Goal: Information Seeking & Learning: Understand process/instructions

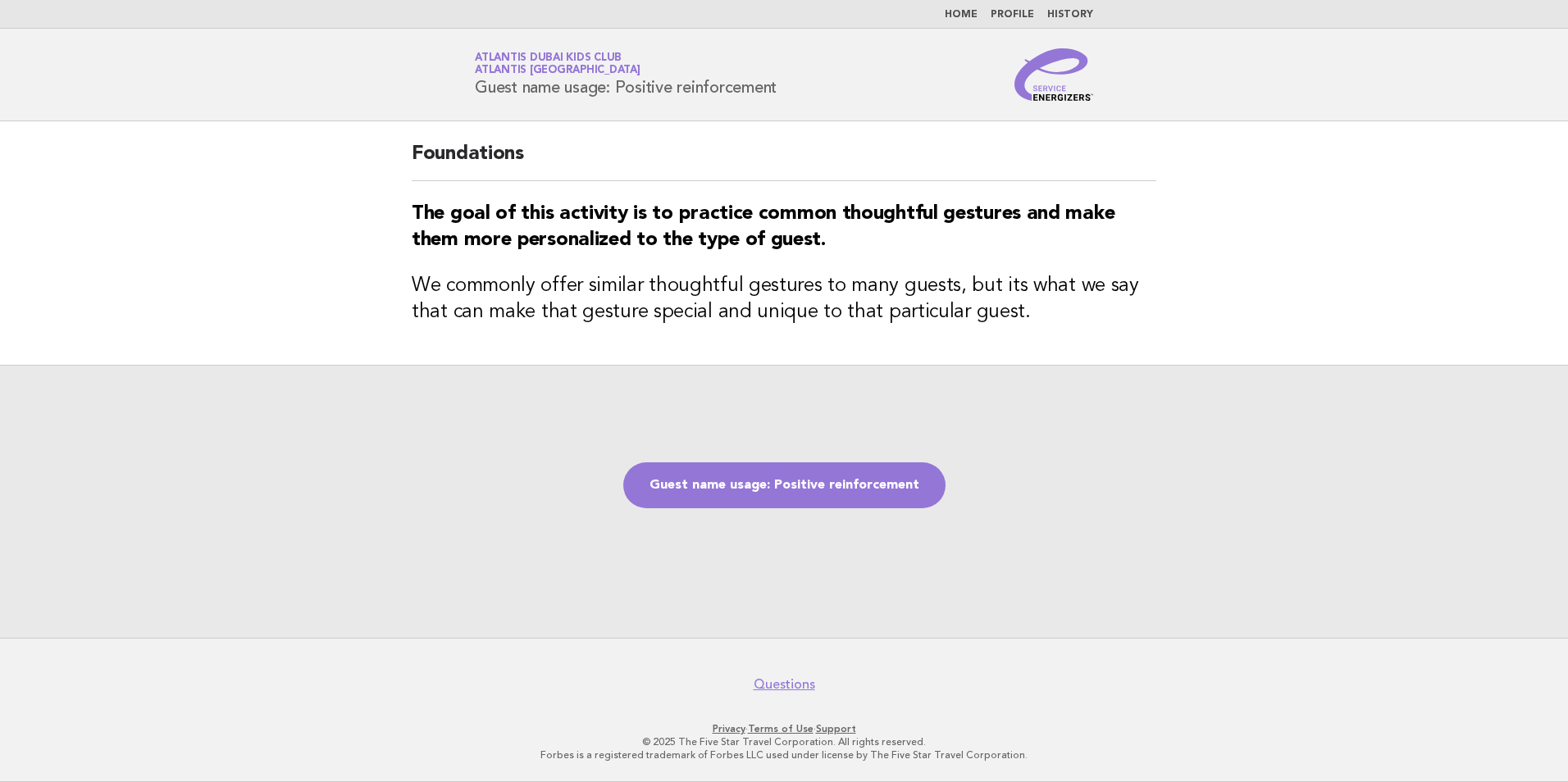
drag, startPoint x: 727, startPoint y: 94, endPoint x: 762, endPoint y: 94, distance: 35.0
click at [762, 94] on h1 "Service Energizers Atlantis Dubai Kids Club Atlantis Dubai Guest name usage: Po…" at bounding box center [626, 74] width 302 height 42
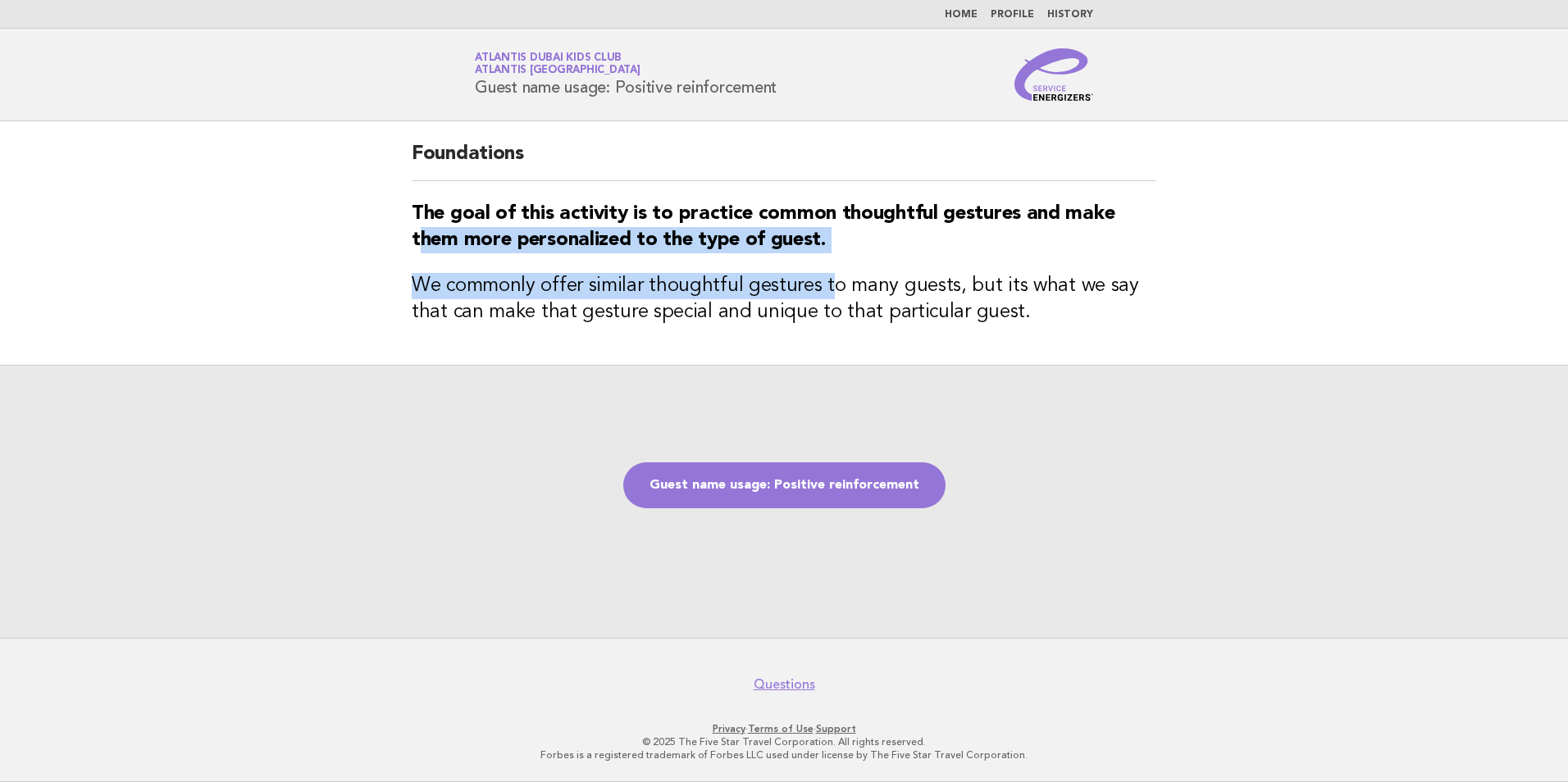
drag, startPoint x: 429, startPoint y: 246, endPoint x: 831, endPoint y: 257, distance: 402.2
click at [831, 257] on div "Foundations The goal of this activity is to practice common thoughtful gestures…" at bounding box center [784, 243] width 784 height 244
drag, startPoint x: 831, startPoint y: 257, endPoint x: 723, endPoint y: 258, distance: 108.0
click at [723, 258] on div "Foundations The goal of this activity is to practice common thoughtful gestures…" at bounding box center [784, 243] width 784 height 244
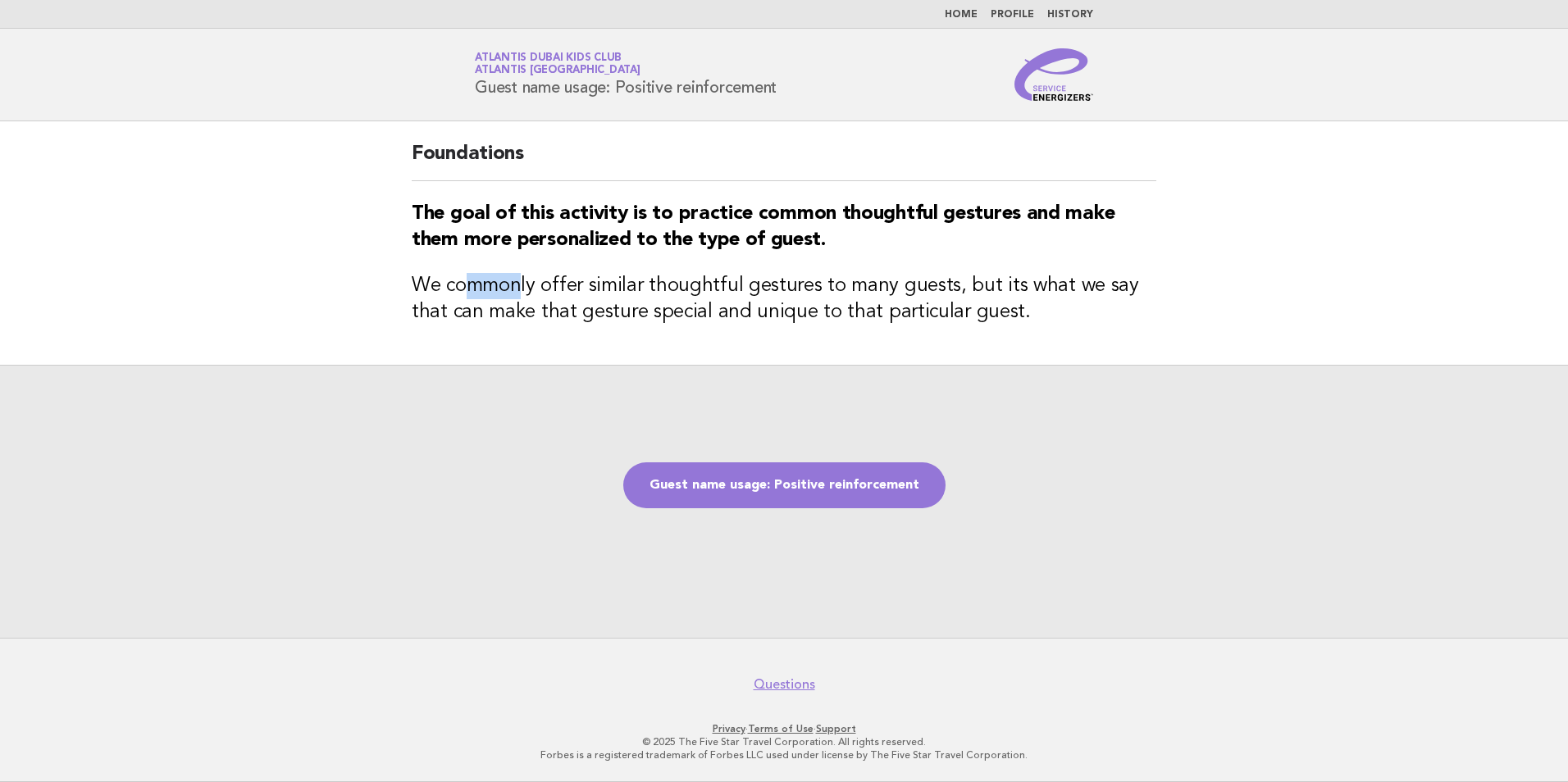
drag, startPoint x: 607, startPoint y: 278, endPoint x: 521, endPoint y: 273, distance: 86.1
click at [521, 273] on div "Foundations The goal of this activity is to practice common thoughtful gestures…" at bounding box center [784, 243] width 784 height 244
drag, startPoint x: 521, startPoint y: 273, endPoint x: 466, endPoint y: 304, distance: 63.1
click at [466, 304] on h3 "We commonly offer similar thoughtful gestures to many guests, but its what we s…" at bounding box center [784, 298] width 744 height 52
drag, startPoint x: 511, startPoint y: 323, endPoint x: 724, endPoint y: 335, distance: 213.3
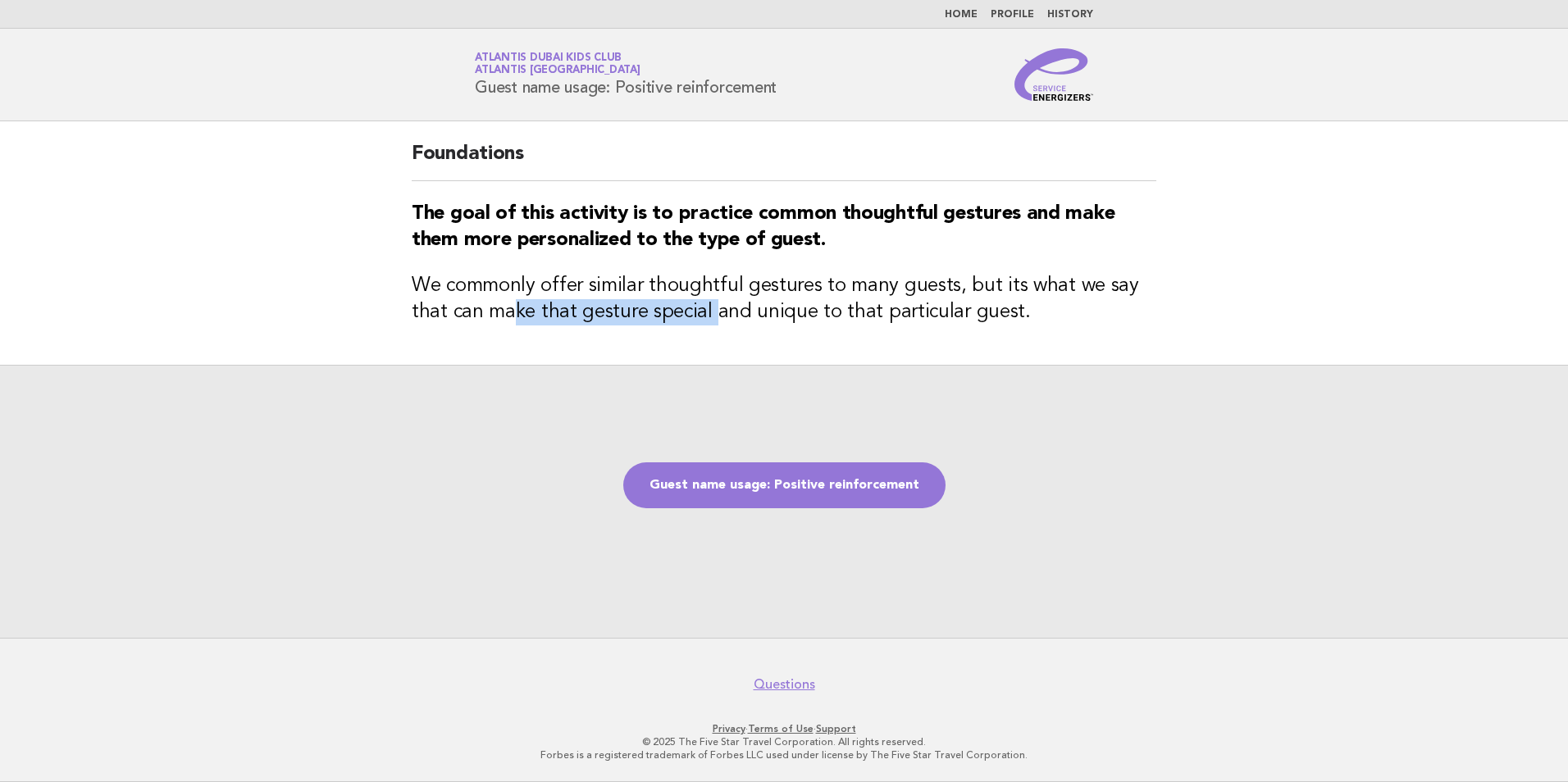
click at [724, 335] on div "Foundations The goal of this activity is to practice common thoughtful gestures…" at bounding box center [784, 243] width 784 height 244
drag, startPoint x: 724, startPoint y: 335, endPoint x: 804, endPoint y: 345, distance: 80.6
click at [803, 345] on div "Foundations The goal of this activity is to practice common thoughtful gestures…" at bounding box center [784, 243] width 784 height 244
click at [785, 480] on link "Guest name usage: Positive reinforcement" at bounding box center [784, 485] width 322 height 46
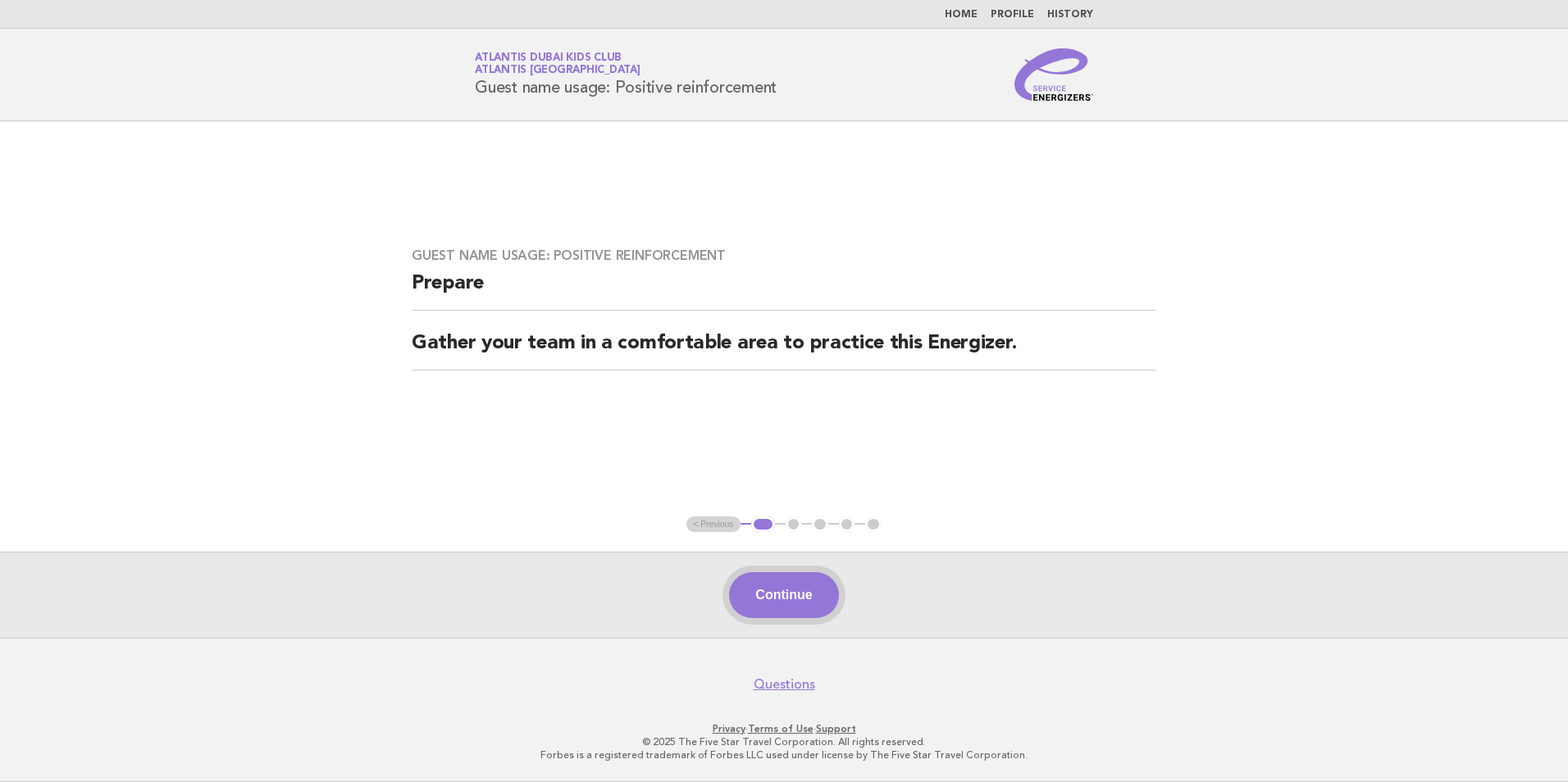
click at [794, 605] on button "Continue" at bounding box center [783, 595] width 109 height 46
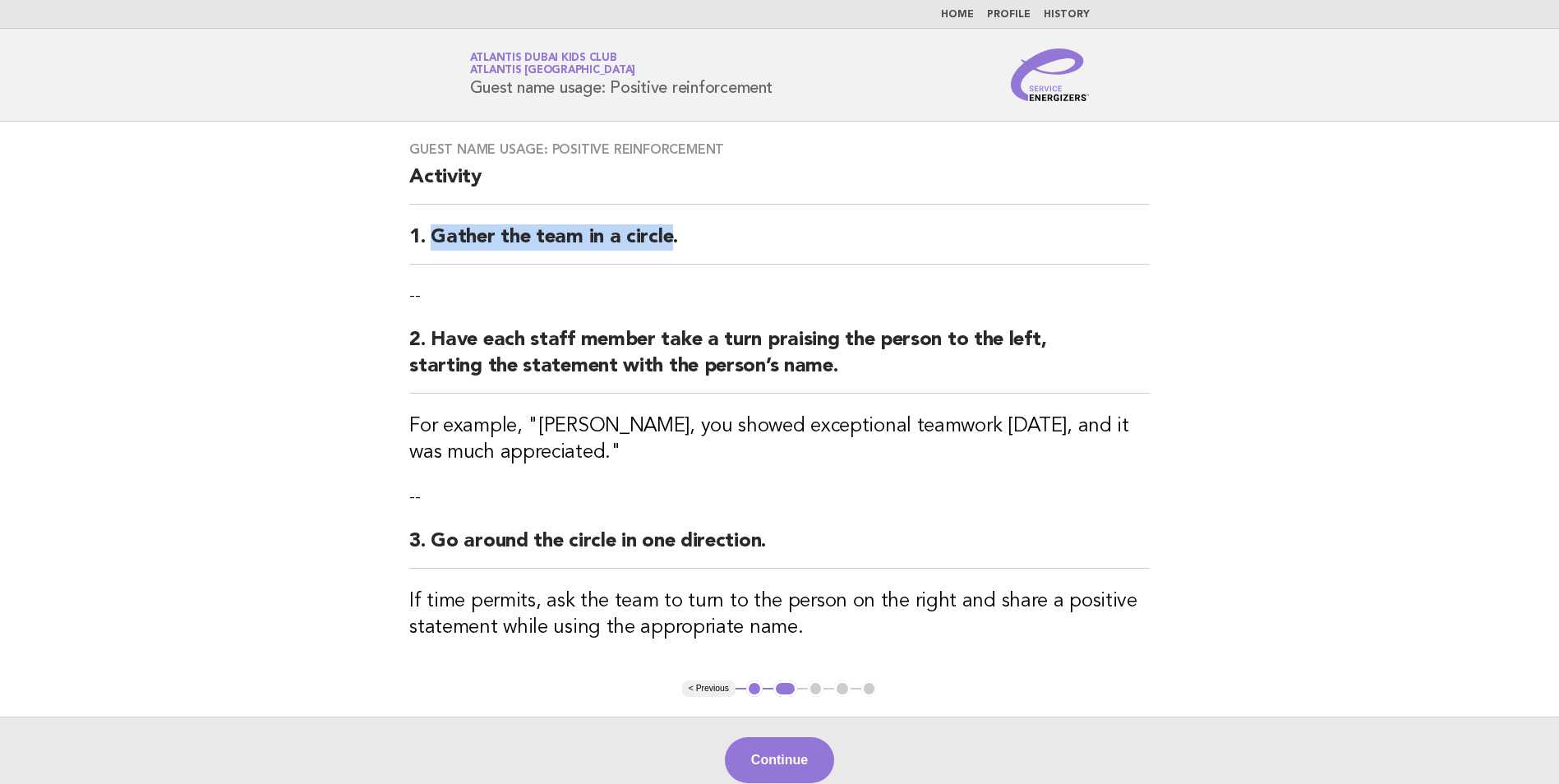
drag, startPoint x: 429, startPoint y: 231, endPoint x: 670, endPoint y: 247, distance: 241.5
click at [670, 247] on h2 "1. Gather the team in a circle." at bounding box center [779, 244] width 740 height 40
click at [352, 326] on main "Guest name usage: Positive reinforcement Activity 1. Gather the team in a circl…" at bounding box center [779, 462] width 1559 height 681
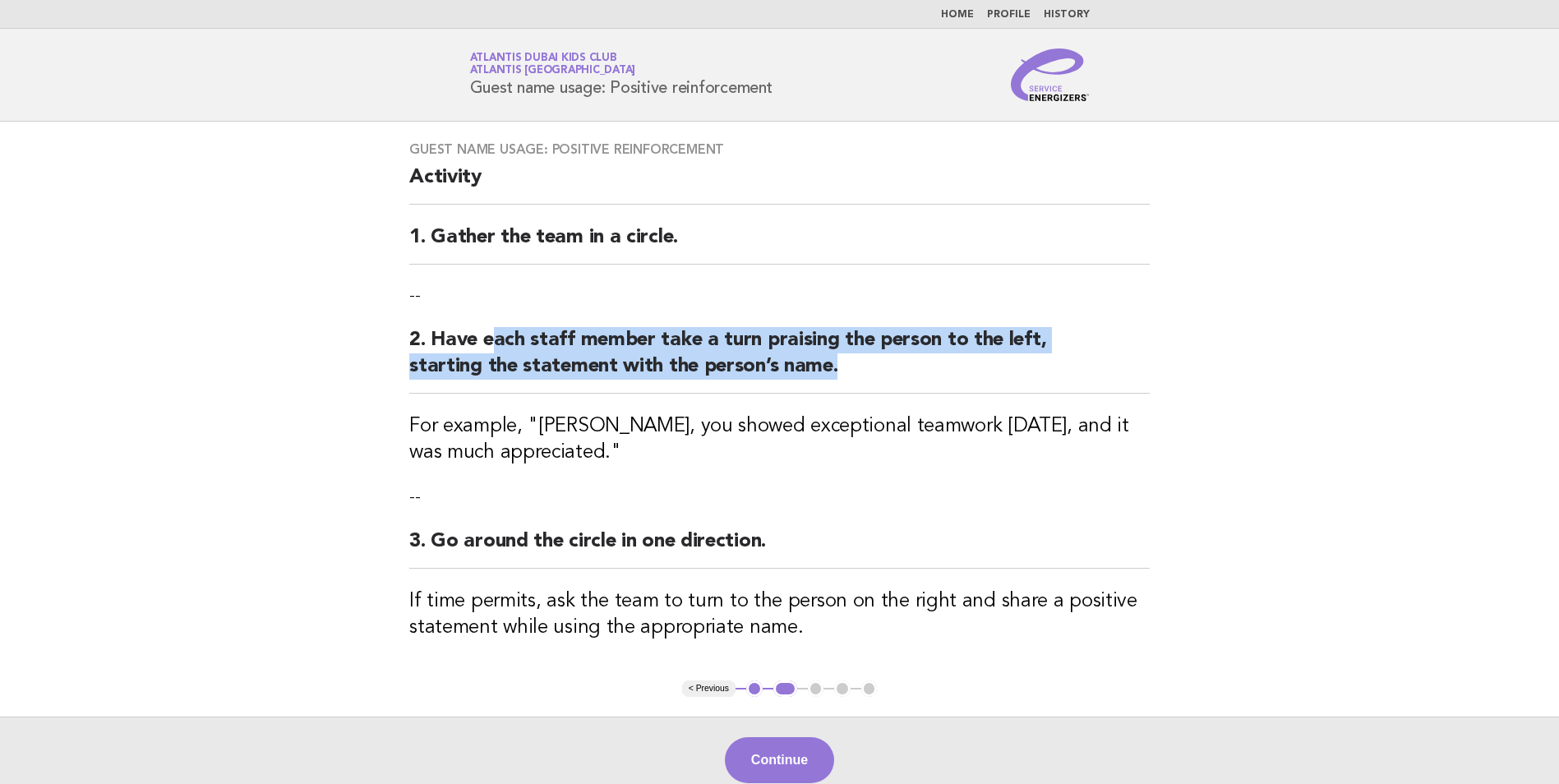
drag, startPoint x: 523, startPoint y: 347, endPoint x: 848, endPoint y: 380, distance: 326.7
click at [848, 380] on h2 "2. Have each staff member take a turn praising the person to the left, starting…" at bounding box center [779, 360] width 740 height 66
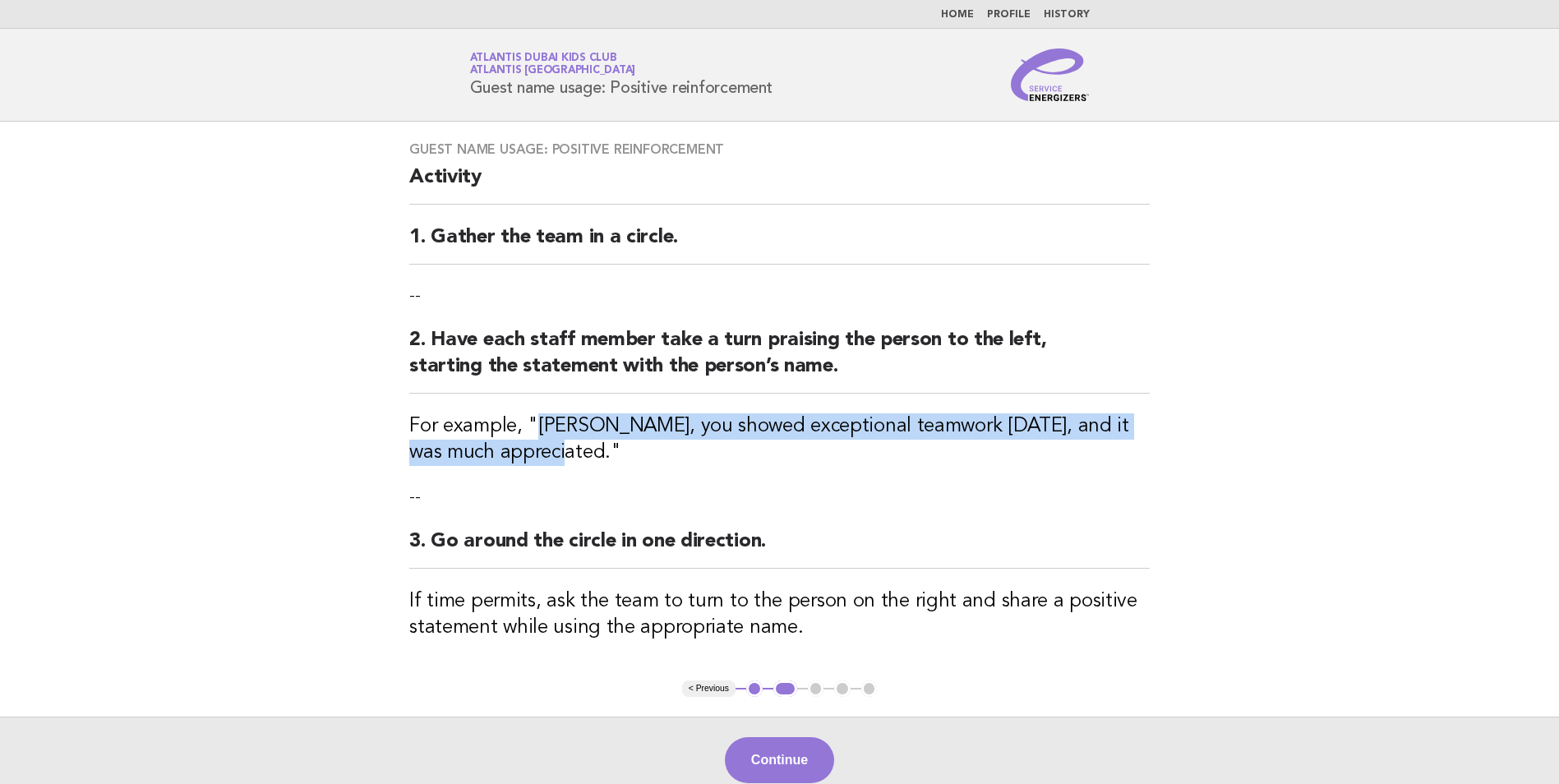
drag, startPoint x: 536, startPoint y: 421, endPoint x: 944, endPoint y: 451, distance: 409.1
click at [944, 451] on h3 "For example, "[PERSON_NAME], you showed exceptional teamwork [DATE], and it was…" at bounding box center [779, 439] width 740 height 52
click at [696, 458] on h3 "For example, "[PERSON_NAME], you showed exceptional teamwork [DATE], and it was…" at bounding box center [779, 439] width 740 height 52
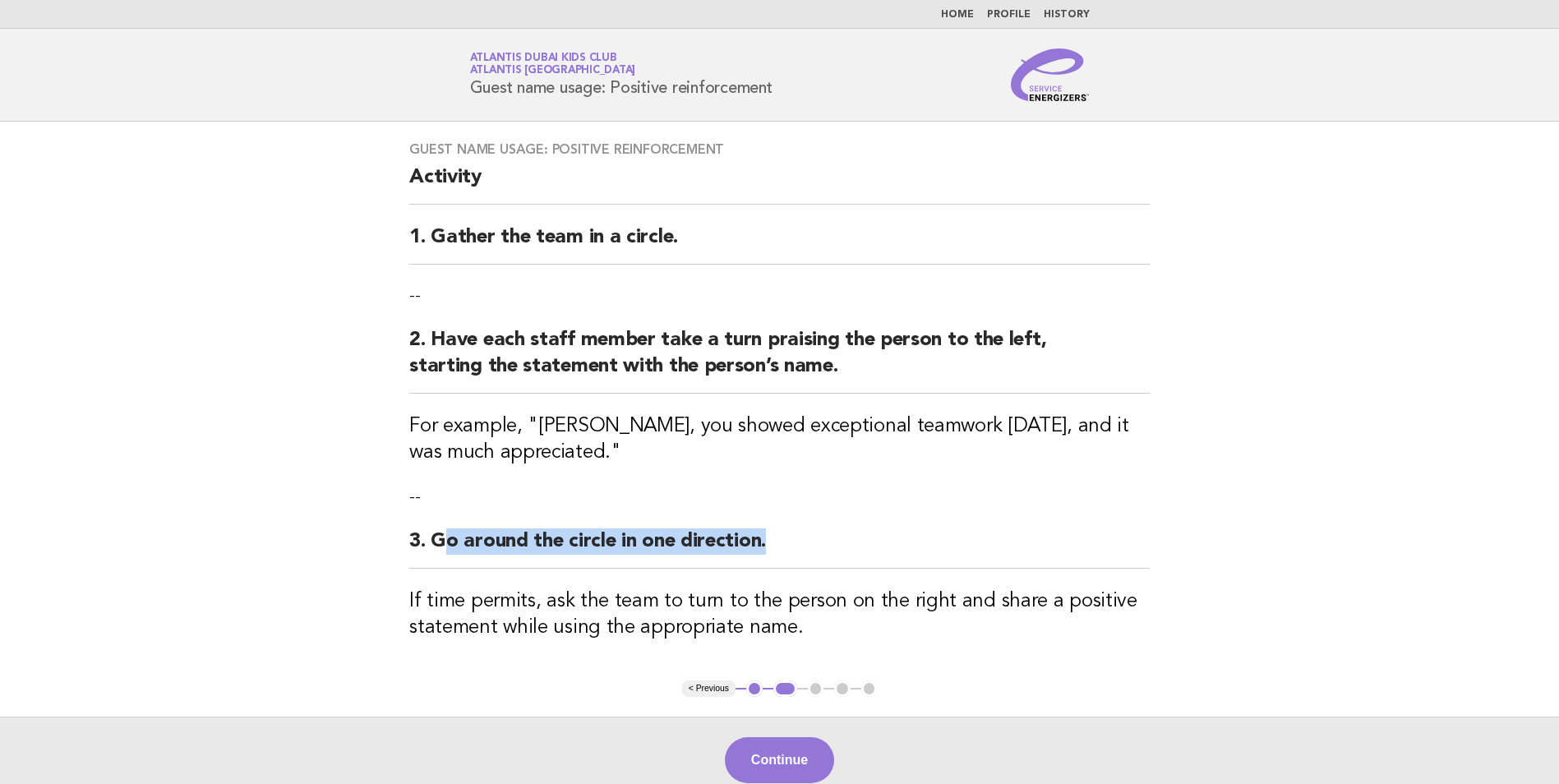
drag, startPoint x: 440, startPoint y: 540, endPoint x: 772, endPoint y: 526, distance: 332.3
click at [772, 526] on div "Guest name usage: Positive reinforcement Activity 1. Gather the team in a circl…" at bounding box center [779, 400] width 780 height 559
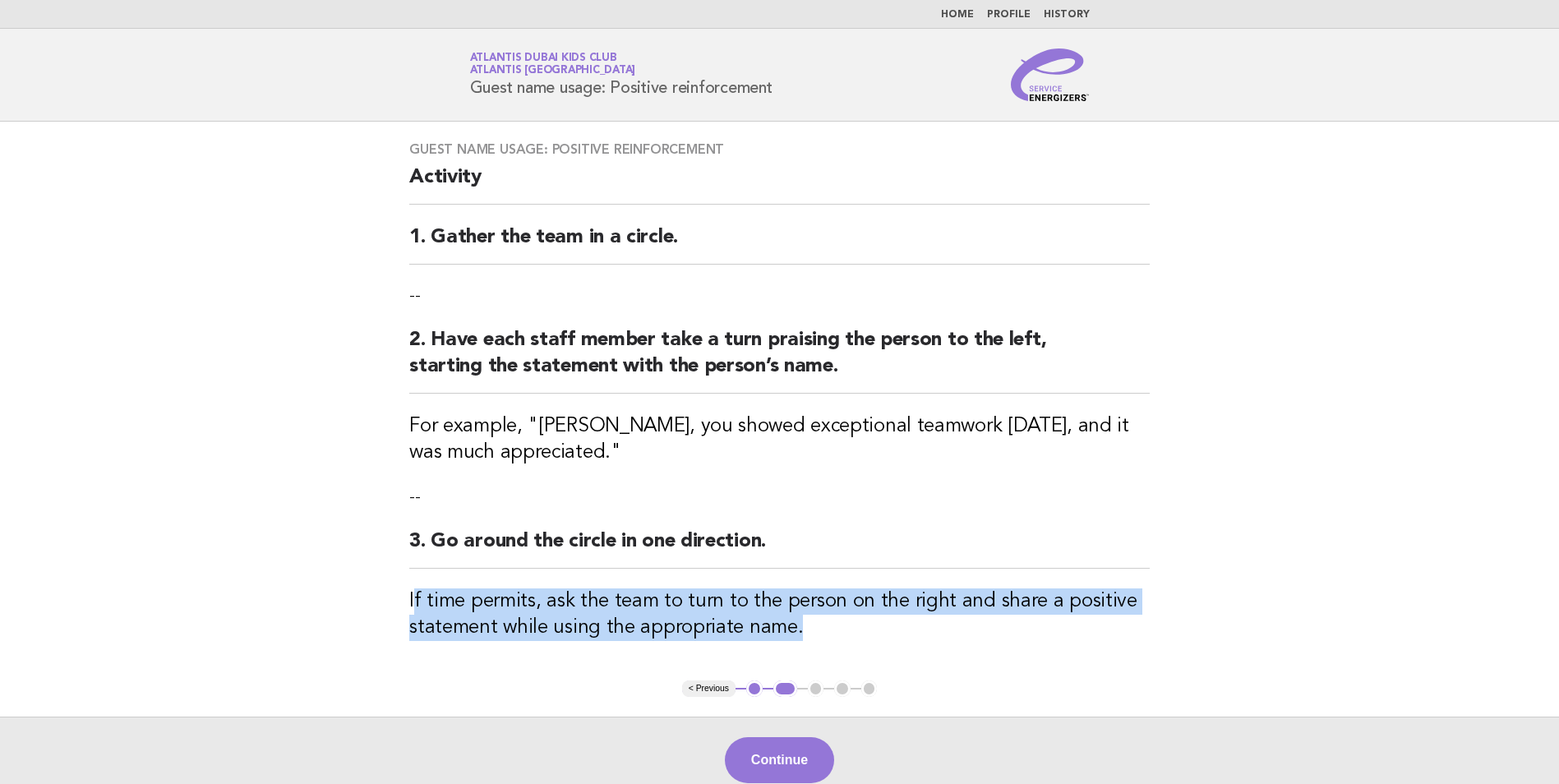
drag, startPoint x: 509, startPoint y: 594, endPoint x: 1068, endPoint y: 615, distance: 559.4
click at [1068, 615] on h3 "If time permits, ask the team to turn to the person on the right and share a po…" at bounding box center [779, 614] width 740 height 52
click at [756, 750] on button "Continue" at bounding box center [780, 759] width 110 height 46
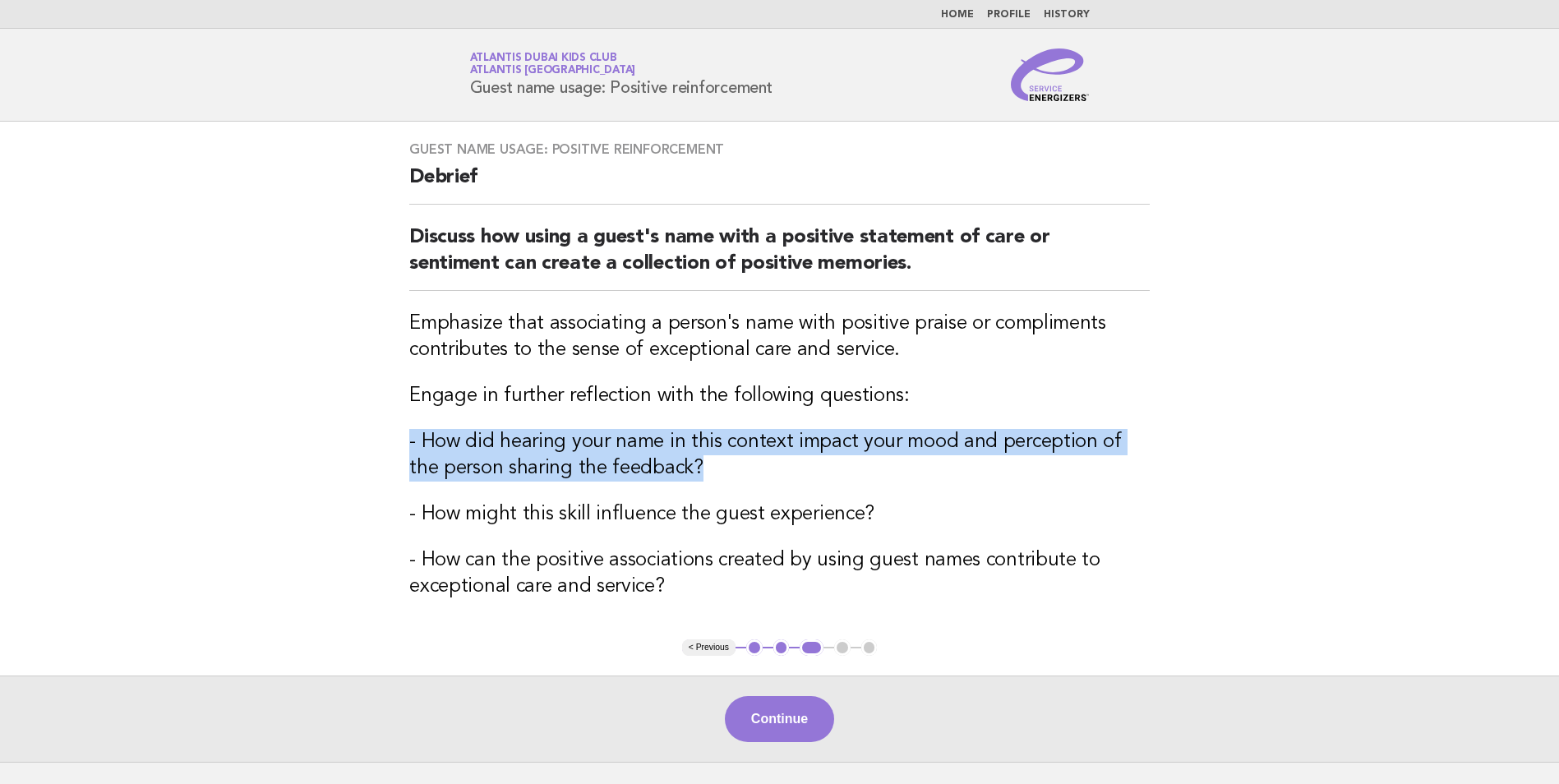
drag, startPoint x: 409, startPoint y: 443, endPoint x: 914, endPoint y: 456, distance: 505.2
click at [914, 456] on h3 "- How did hearing your name in this context impact your mood and perception of …" at bounding box center [779, 454] width 740 height 52
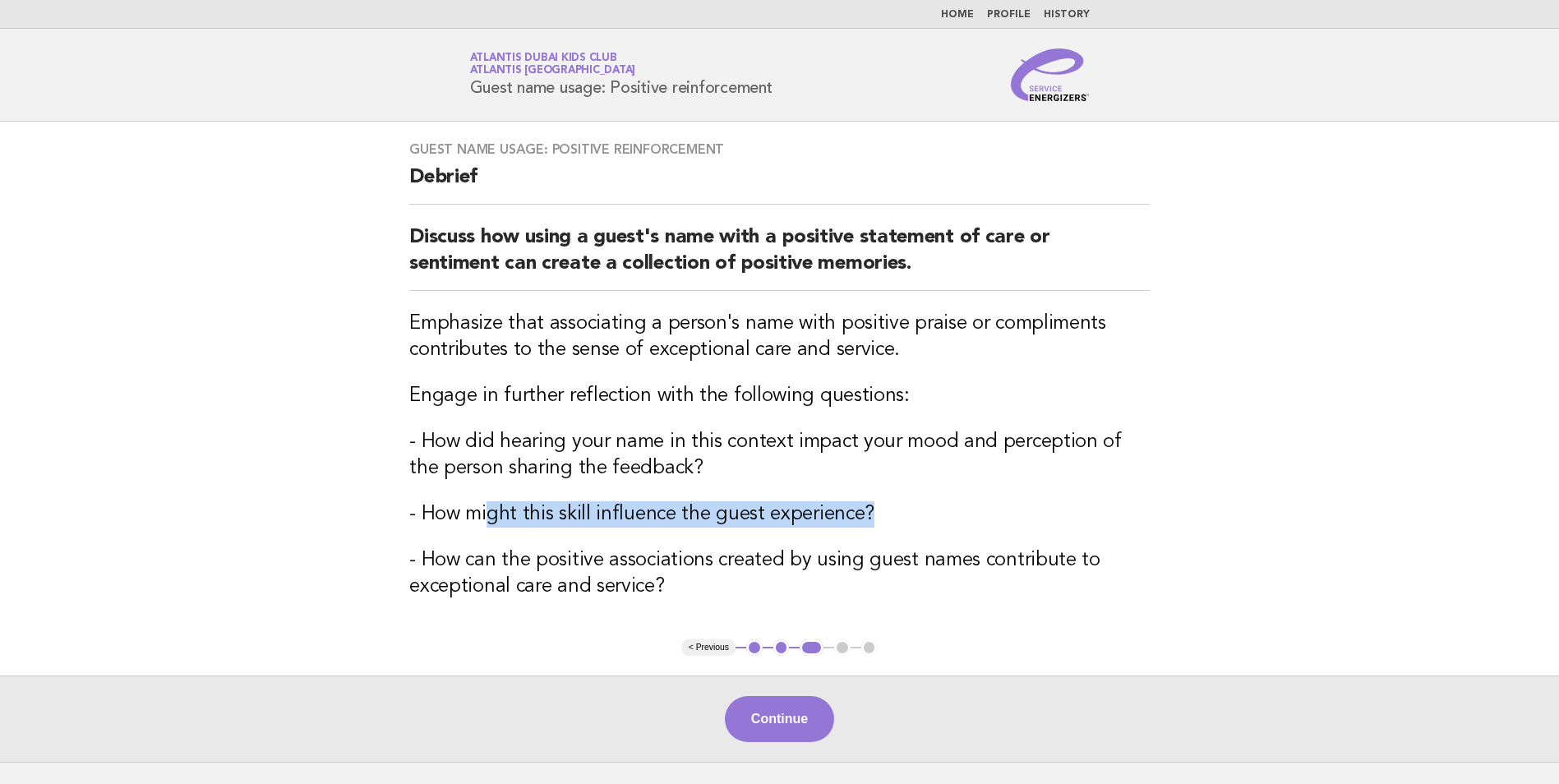
drag, startPoint x: 496, startPoint y: 517, endPoint x: 862, endPoint y: 516, distance: 366.0
click at [862, 516] on h3 "- How might this skill influence the guest experience?" at bounding box center [779, 514] width 740 height 27
click at [870, 516] on h3 "- How might this skill influence the guest experience?" at bounding box center [779, 514] width 740 height 27
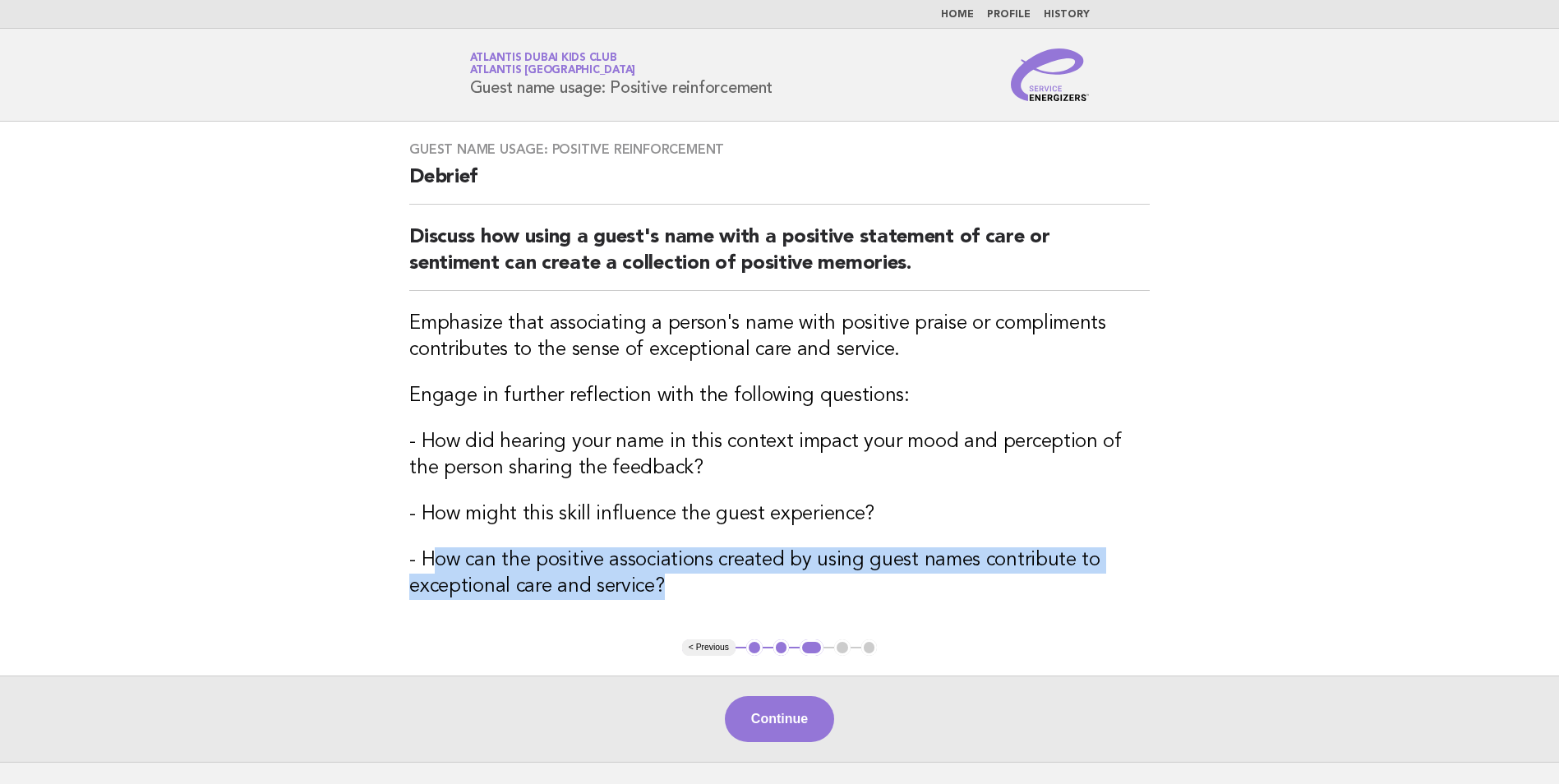
drag, startPoint x: 430, startPoint y: 559, endPoint x: 724, endPoint y: 588, distance: 295.4
click at [724, 588] on h3 "- How can the positive associations created by using guest names contribute to …" at bounding box center [779, 573] width 740 height 52
click at [1029, 580] on h3 "- How can the positive associations created by using guest names contribute to …" at bounding box center [779, 573] width 740 height 52
